Goal: Task Accomplishment & Management: Use online tool/utility

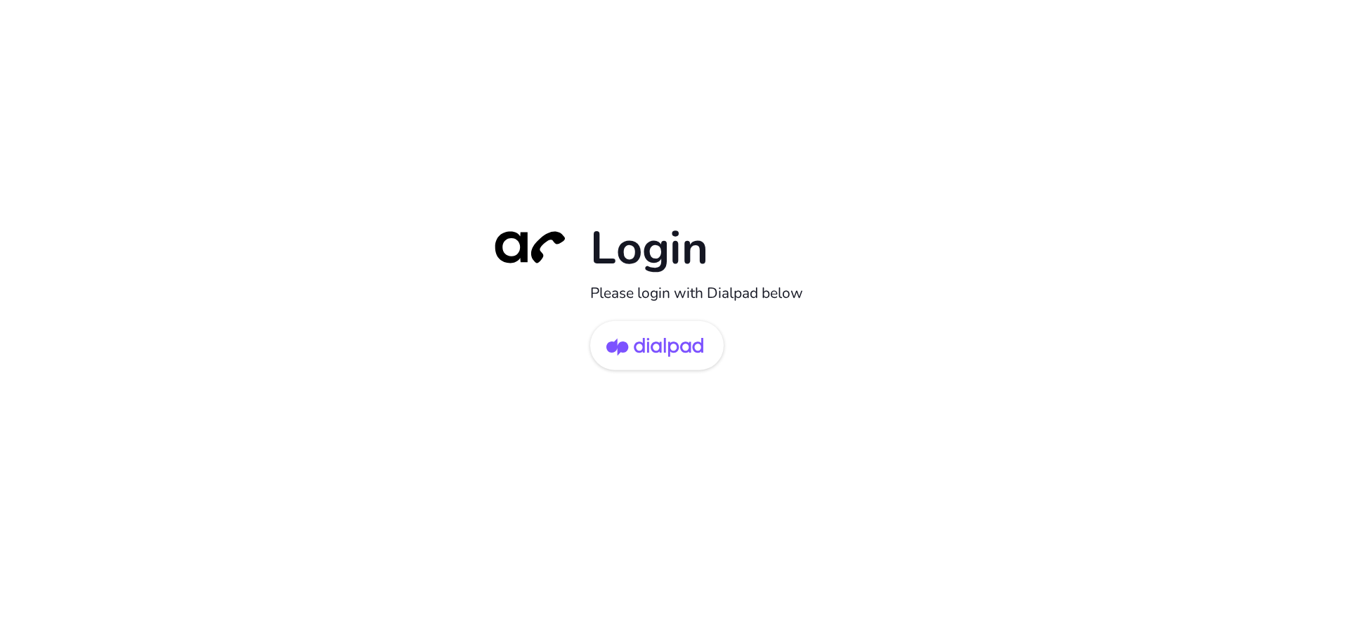
drag, startPoint x: 554, startPoint y: 1, endPoint x: 472, endPoint y: 26, distance: 85.8
click at [472, 26] on div "Login Please login with Dialpad below" at bounding box center [674, 320] width 1349 height 640
drag, startPoint x: 0, startPoint y: 0, endPoint x: 635, endPoint y: 71, distance: 638.5
click at [642, 74] on div "Login Please login with Dialpad below" at bounding box center [674, 320] width 1349 height 640
click at [684, 83] on div "Login Please login with Dialpad below" at bounding box center [674, 320] width 1349 height 640
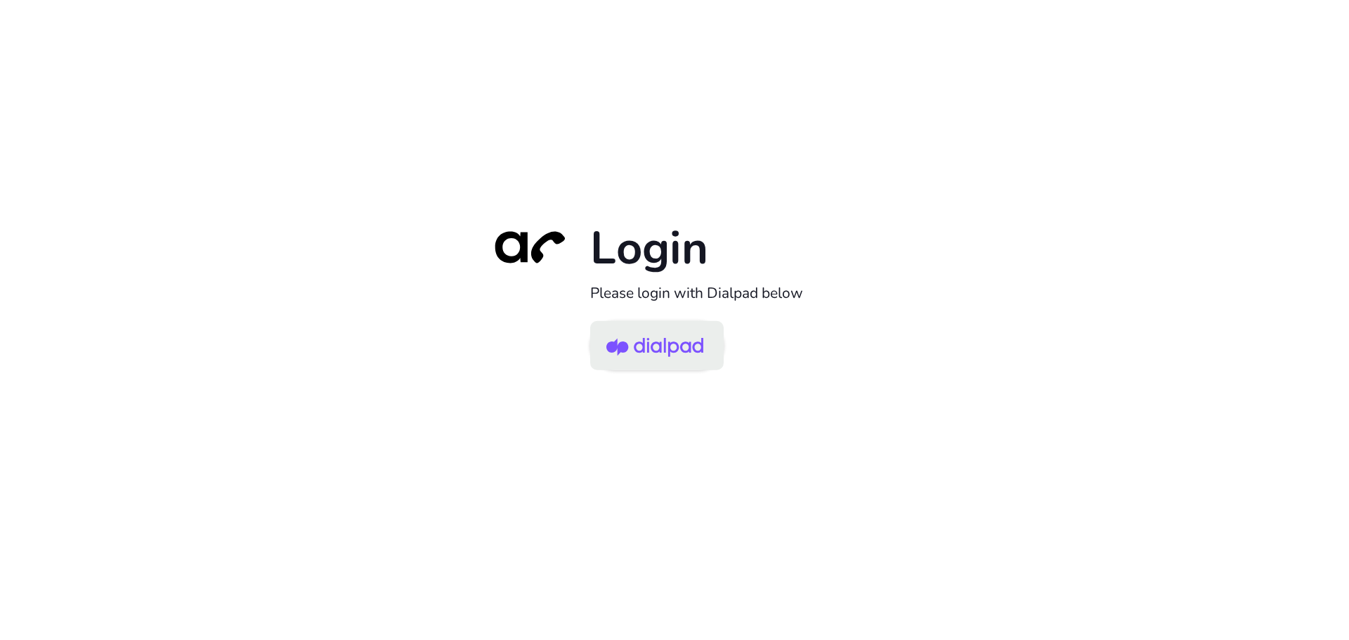
click at [623, 337] on img at bounding box center [654, 347] width 97 height 46
